Goal: Download file/media

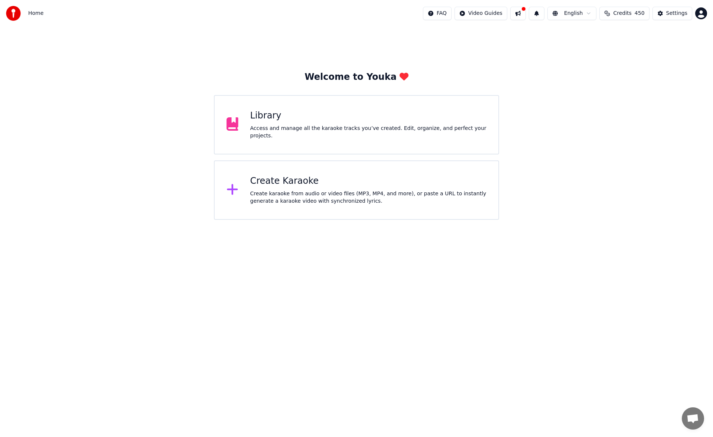
click at [290, 120] on div "Library" at bounding box center [368, 116] width 237 height 12
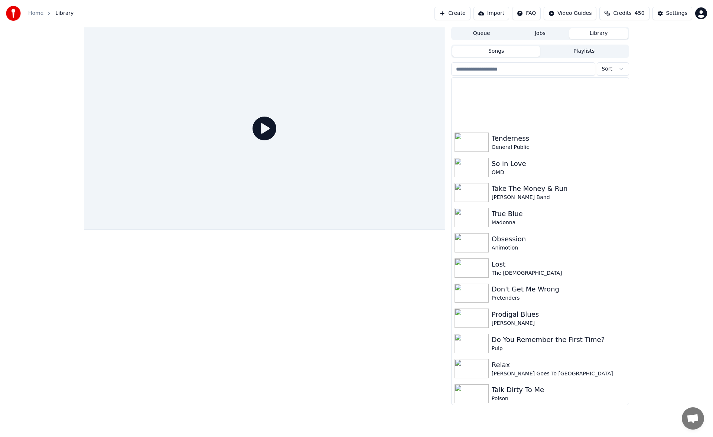
scroll to position [1595, 0]
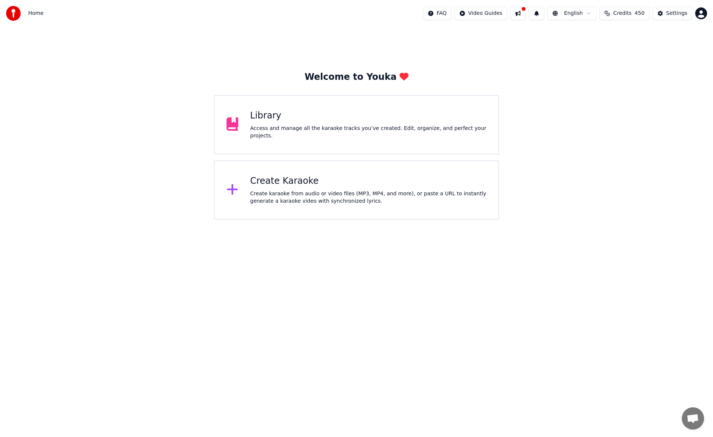
click at [245, 120] on div "Library Access and manage all the karaoke tracks you’ve created. Edit, organize…" at bounding box center [356, 124] width 285 height 59
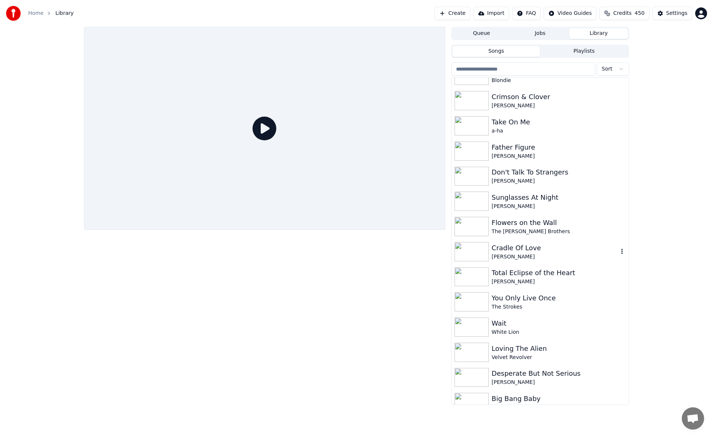
scroll to position [2022, 0]
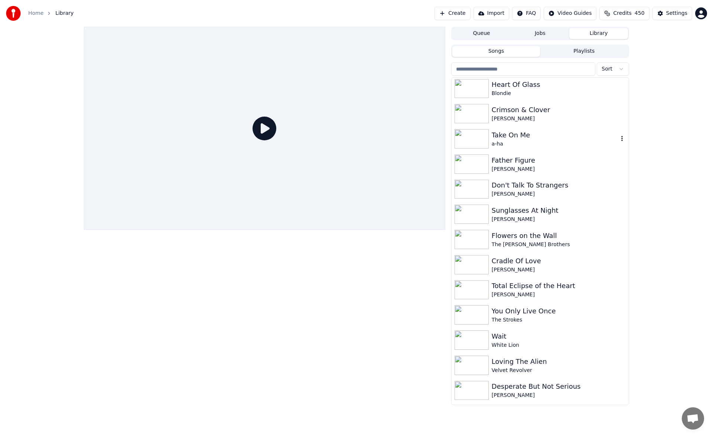
click at [531, 139] on div "Take On Me" at bounding box center [555, 135] width 127 height 10
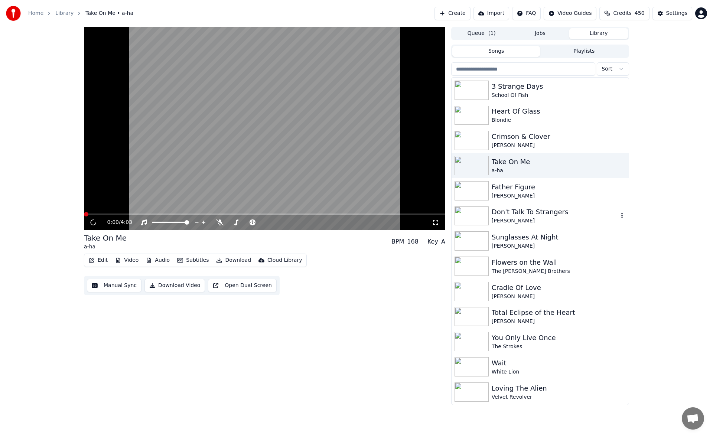
scroll to position [1984, 0]
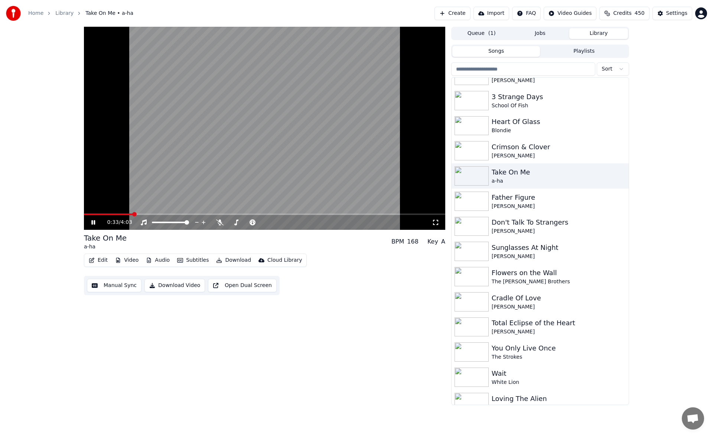
click at [132, 214] on span at bounding box center [264, 214] width 361 height 1
click at [220, 222] on icon at bounding box center [219, 222] width 7 height 6
click at [235, 220] on span at bounding box center [236, 222] width 4 height 4
click at [237, 220] on span at bounding box center [237, 222] width 4 height 4
click at [93, 222] on icon at bounding box center [98, 222] width 17 height 6
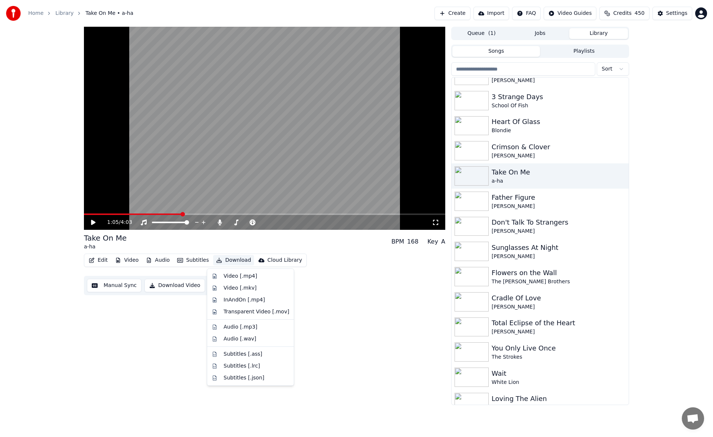
click at [221, 260] on button "Download" at bounding box center [233, 260] width 41 height 10
click at [232, 274] on div "Video [.mp4]" at bounding box center [240, 276] width 33 height 7
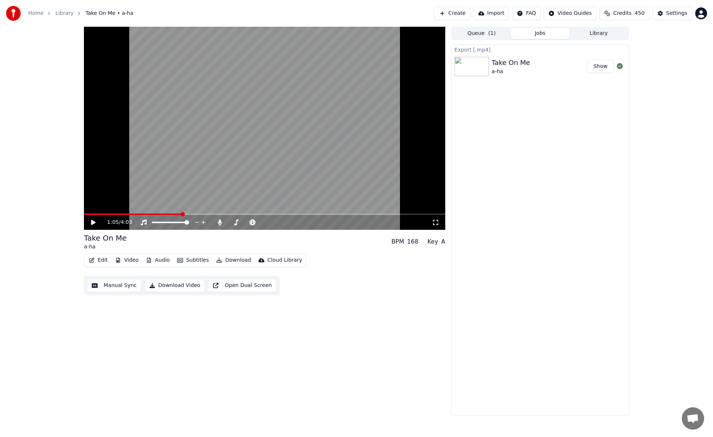
click at [92, 224] on icon at bounding box center [93, 222] width 4 height 5
click at [220, 222] on icon at bounding box center [220, 222] width 4 height 6
click at [219, 222] on icon at bounding box center [219, 222] width 7 height 6
click at [221, 221] on icon at bounding box center [220, 222] width 4 height 6
click at [221, 220] on icon at bounding box center [219, 222] width 7 height 6
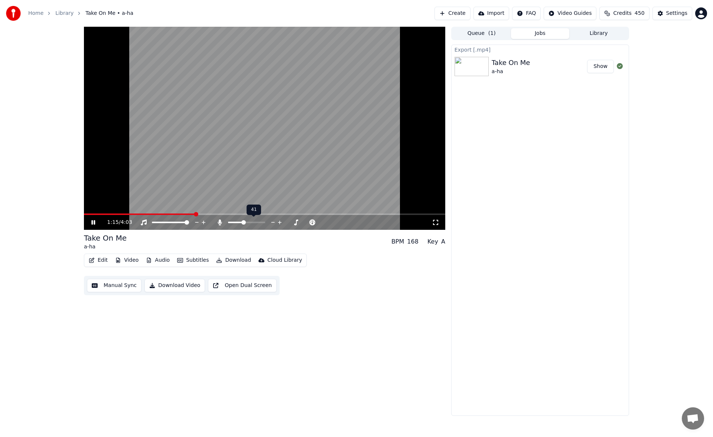
click at [243, 223] on span at bounding box center [243, 222] width 4 height 4
click at [232, 220] on span at bounding box center [233, 222] width 4 height 4
click at [93, 222] on icon at bounding box center [93, 222] width 4 height 4
click at [218, 221] on icon at bounding box center [219, 222] width 7 height 6
click at [231, 221] on span at bounding box center [232, 222] width 4 height 4
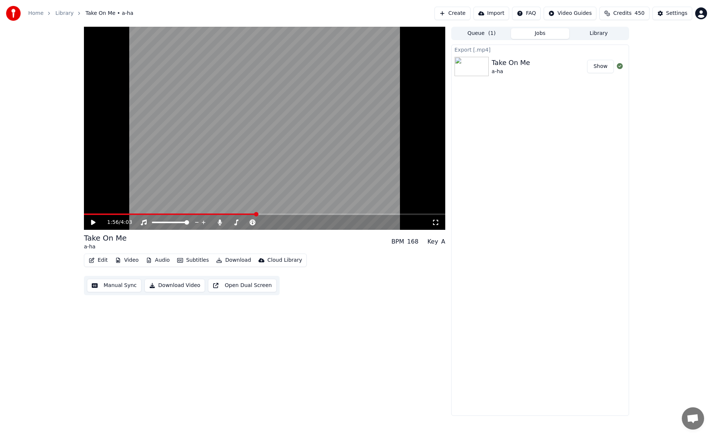
click at [219, 260] on button "Download" at bounding box center [233, 260] width 41 height 10
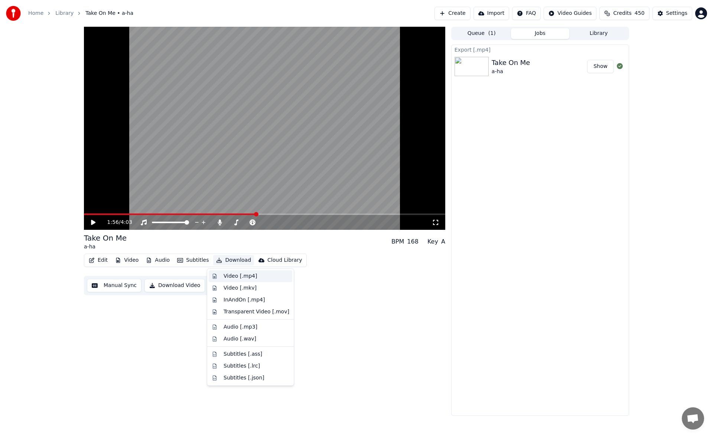
click at [232, 271] on div "Video [.mp4]" at bounding box center [251, 276] width 84 height 12
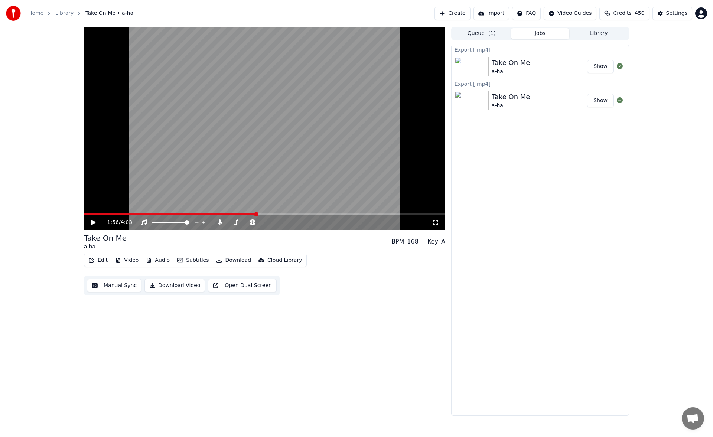
click at [590, 35] on button "Library" at bounding box center [598, 33] width 59 height 11
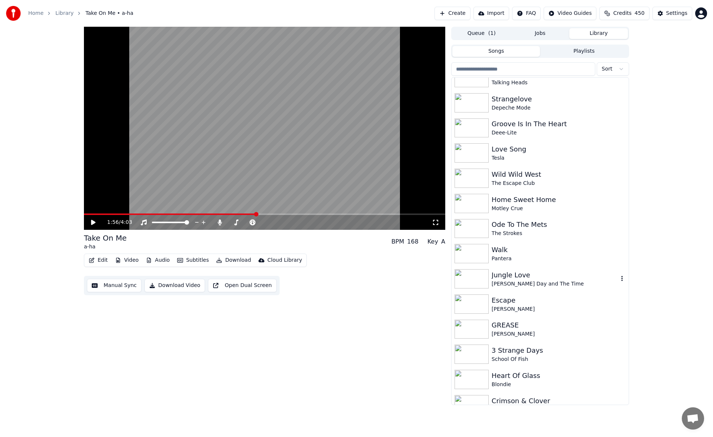
scroll to position [1857, 0]
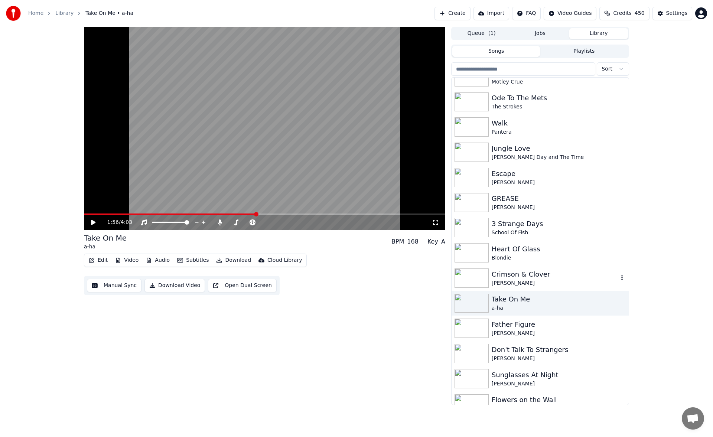
click at [523, 275] on div "Crimson & Clover" at bounding box center [555, 274] width 127 height 10
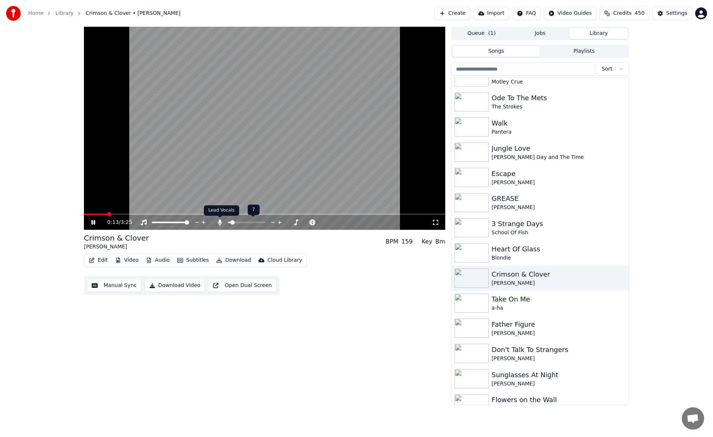
click at [217, 223] on icon at bounding box center [219, 222] width 7 height 6
click at [241, 220] on span at bounding box center [241, 222] width 4 height 4
click at [200, 214] on span at bounding box center [264, 214] width 361 height 1
click at [228, 215] on span at bounding box center [264, 214] width 361 height 1
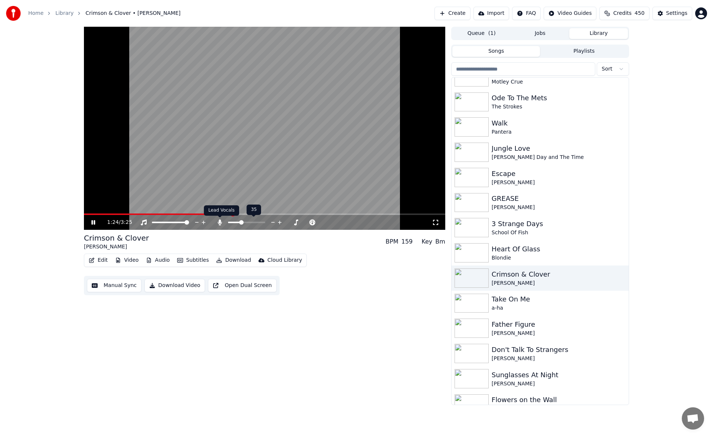
click at [220, 223] on icon at bounding box center [220, 222] width 4 height 6
click at [220, 223] on icon at bounding box center [219, 222] width 7 height 6
click at [238, 223] on span at bounding box center [239, 222] width 4 height 4
click at [239, 224] on span at bounding box center [240, 222] width 4 height 4
click at [239, 223] on span at bounding box center [240, 222] width 4 height 4
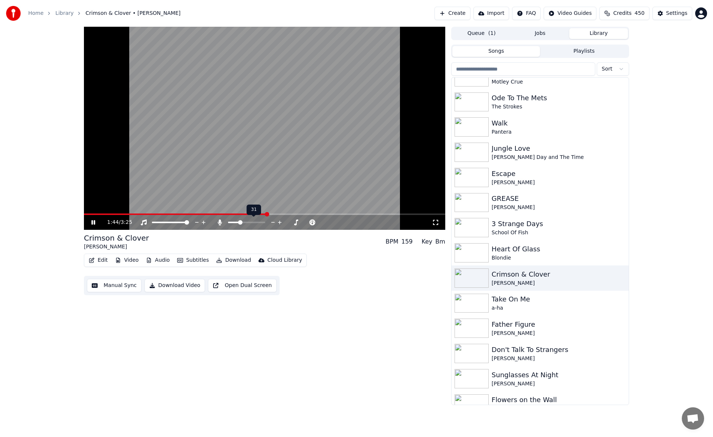
click at [240, 223] on span at bounding box center [240, 222] width 4 height 4
click at [239, 224] on span at bounding box center [240, 222] width 4 height 4
click at [321, 214] on span at bounding box center [264, 214] width 361 height 1
click at [193, 214] on span at bounding box center [138, 214] width 109 height 1
click at [179, 215] on span at bounding box center [141, 214] width 114 height 1
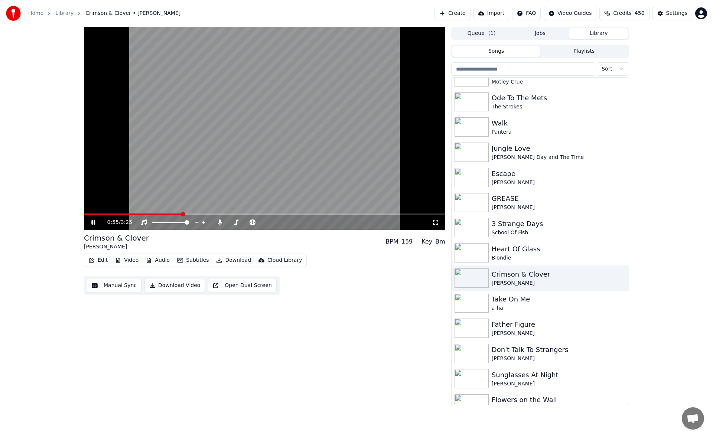
click at [150, 215] on span at bounding box center [133, 214] width 98 height 1
click at [93, 223] on icon at bounding box center [93, 222] width 4 height 4
click at [223, 259] on button "Download" at bounding box center [233, 260] width 41 height 10
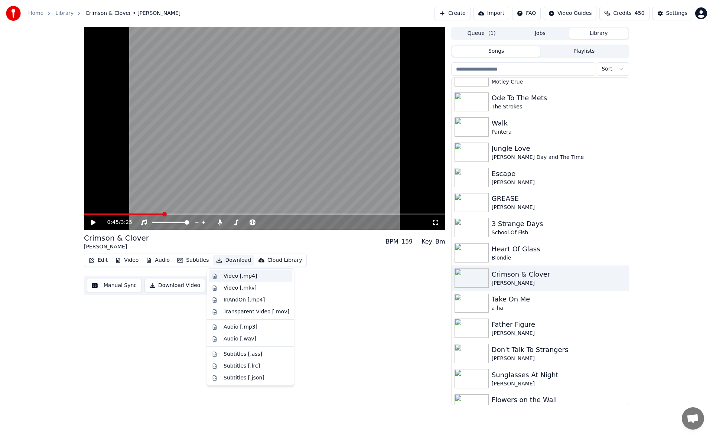
click at [230, 274] on div "Video [.mp4]" at bounding box center [240, 276] width 33 height 7
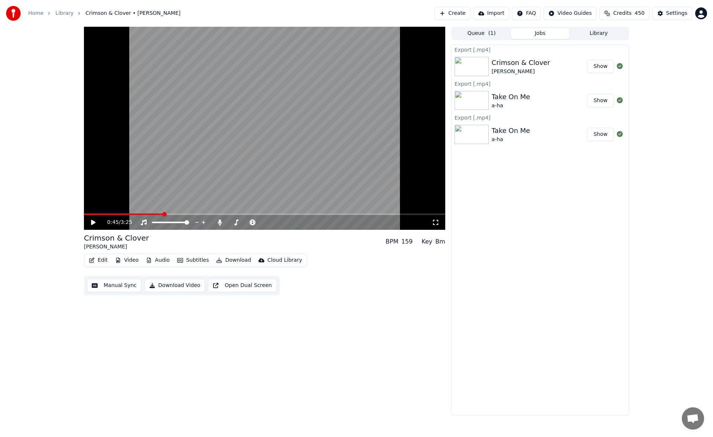
click at [12, 143] on div "0:45 / 3:25 Crimson & Clover [PERSON_NAME] BPM 159 Key Bm Edit Video Audio Subt…" at bounding box center [356, 221] width 713 height 389
click at [93, 226] on div "0:45 / 3:25" at bounding box center [264, 222] width 355 height 7
click at [93, 223] on icon at bounding box center [93, 222] width 4 height 5
click at [231, 221] on span at bounding box center [232, 222] width 4 height 4
click at [154, 215] on span at bounding box center [140, 214] width 112 height 1
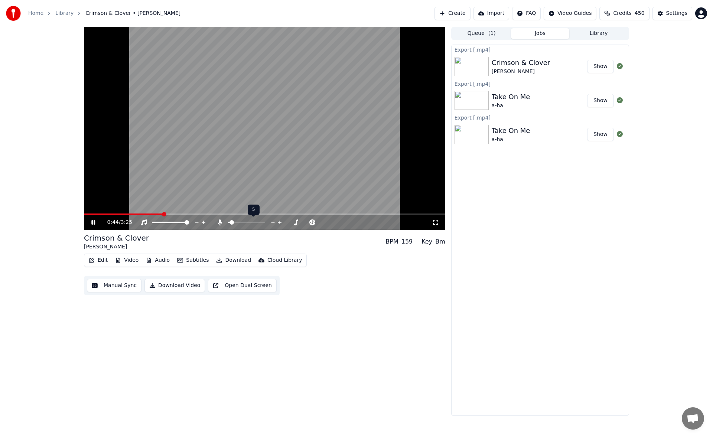
click at [230, 221] on span at bounding box center [231, 222] width 4 height 4
click at [229, 221] on span at bounding box center [230, 222] width 4 height 4
click at [152, 213] on video at bounding box center [264, 128] width 361 height 203
click at [152, 215] on span at bounding box center [118, 214] width 69 height 1
click at [160, 192] on video at bounding box center [264, 128] width 361 height 203
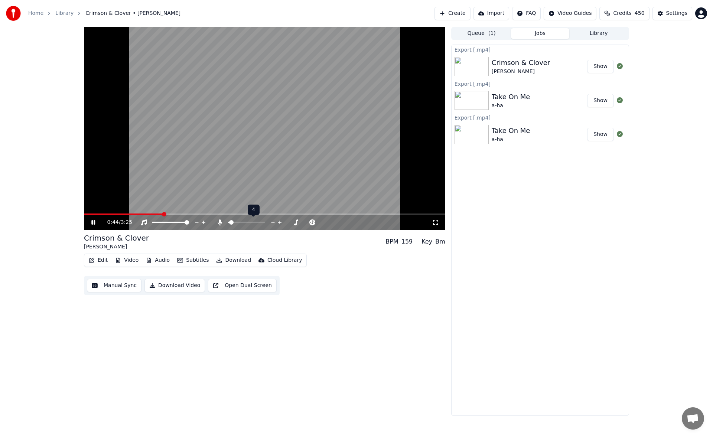
click at [229, 223] on span at bounding box center [231, 222] width 4 height 4
click at [97, 220] on icon at bounding box center [98, 222] width 17 height 6
click at [230, 258] on button "Download" at bounding box center [233, 260] width 41 height 10
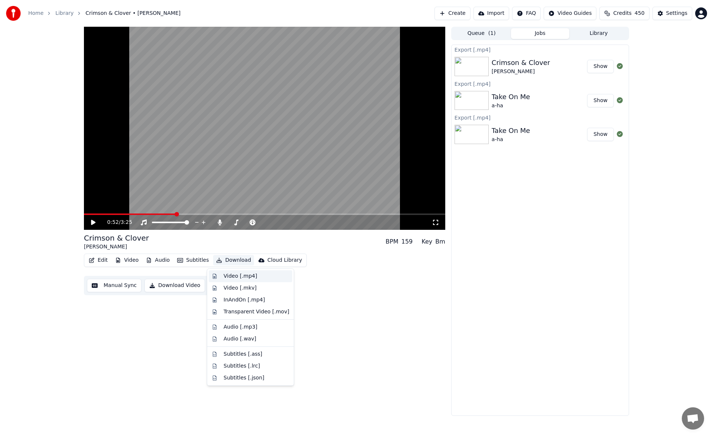
click at [235, 277] on div "Video [.mp4]" at bounding box center [240, 276] width 33 height 7
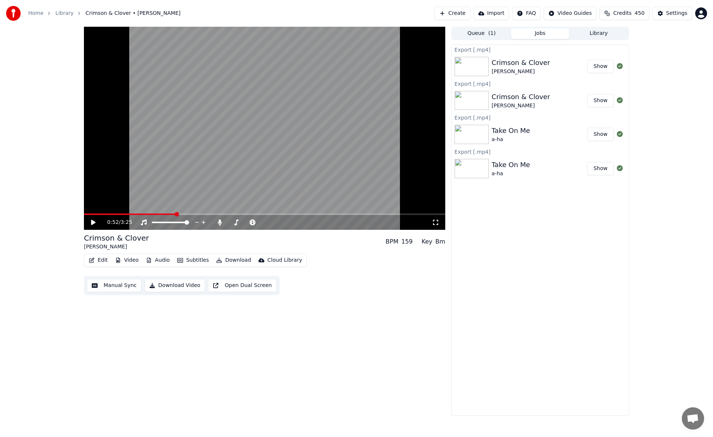
click at [603, 29] on button "Library" at bounding box center [598, 33] width 59 height 11
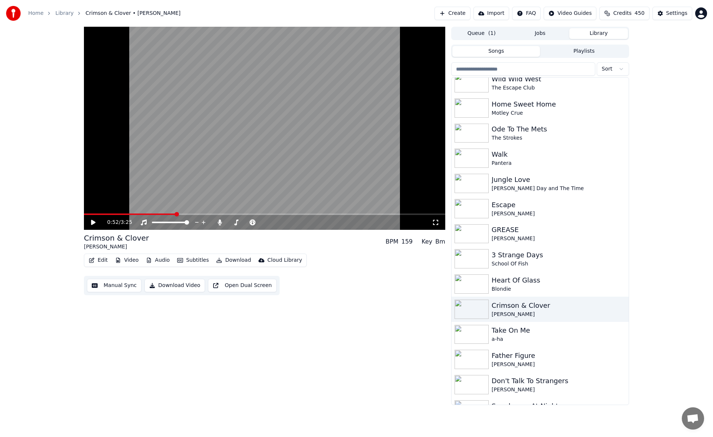
scroll to position [1820, 0]
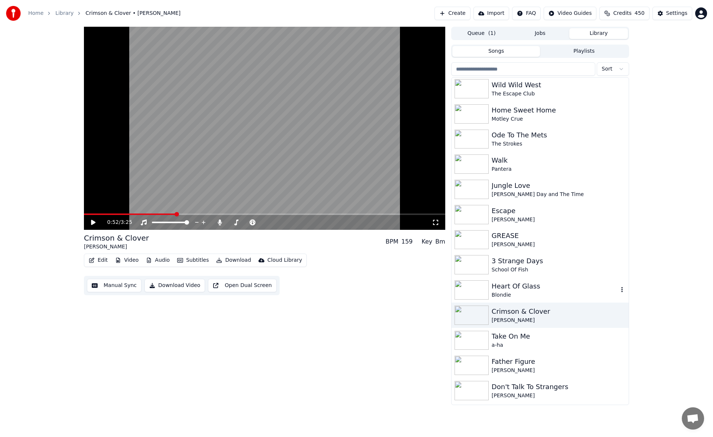
click at [558, 290] on div "Heart Of Glass" at bounding box center [555, 286] width 127 height 10
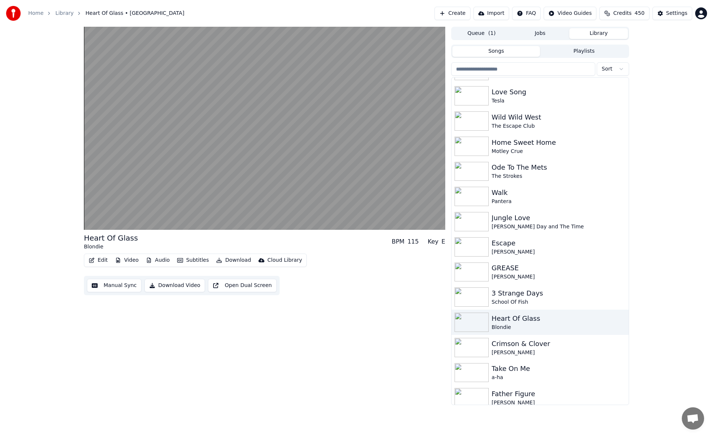
scroll to position [1761, 0]
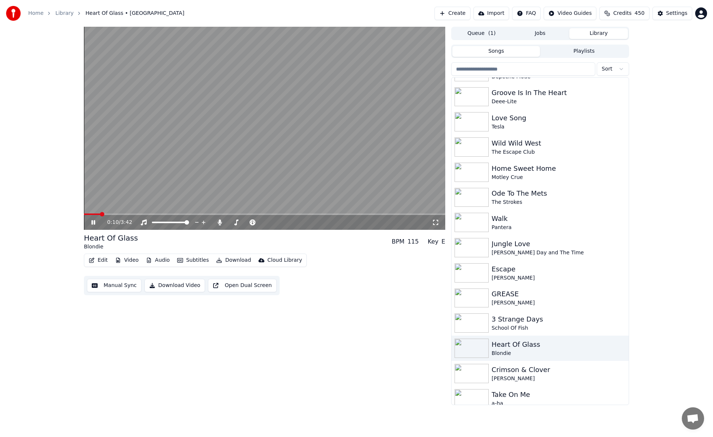
click at [91, 223] on icon at bounding box center [98, 222] width 17 height 6
